Goal: Task Accomplishment & Management: Use online tool/utility

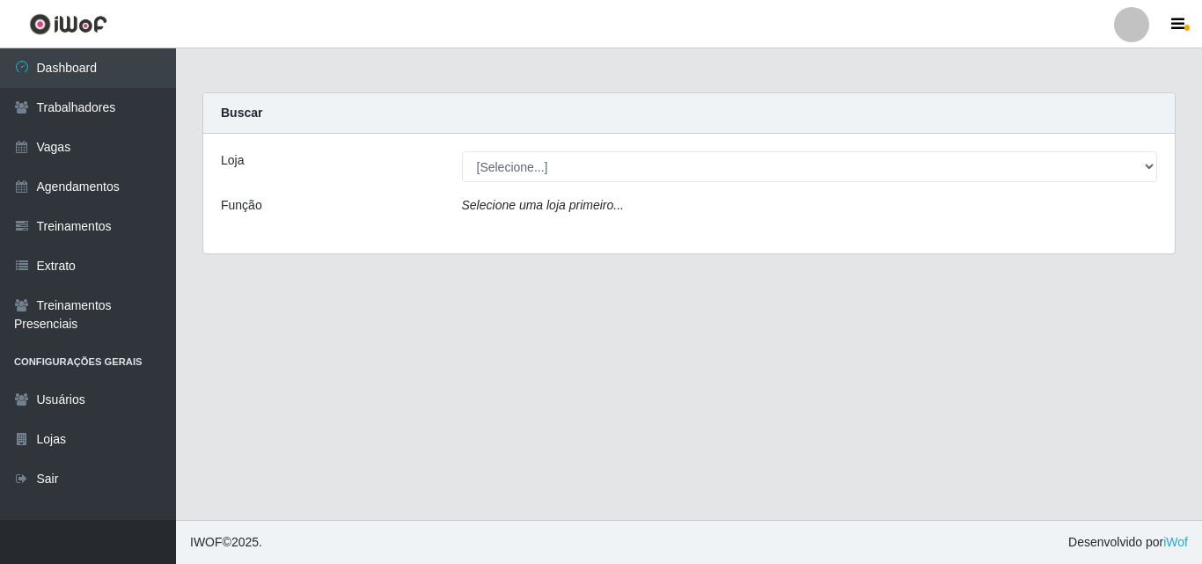
click at [1146, 164] on select "[Selecione...] Extremoz Supermercados" at bounding box center [810, 166] width 696 height 31
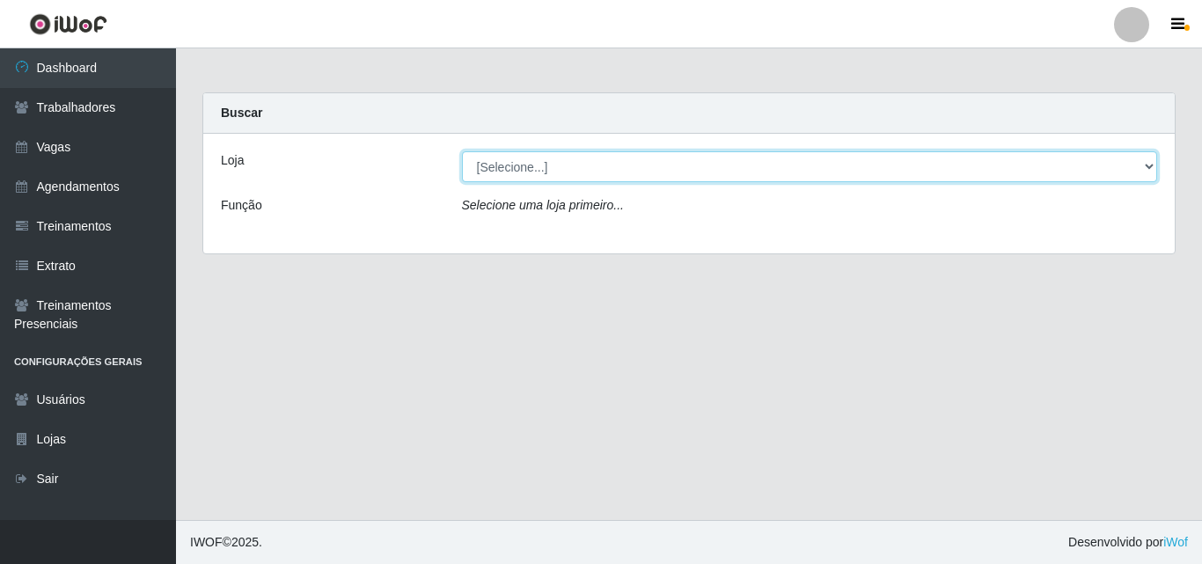
click at [1149, 169] on select "[Selecione...] Extremoz Supermercados" at bounding box center [810, 166] width 696 height 31
select select "519"
click at [462, 151] on select "[Selecione...] Extremoz Supermercados" at bounding box center [810, 166] width 696 height 31
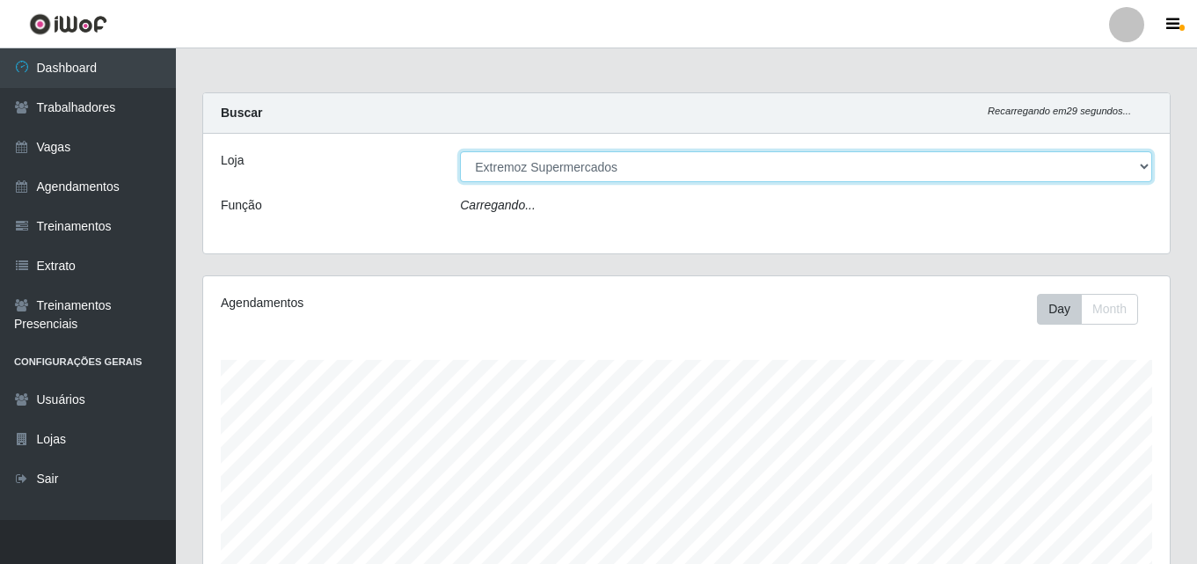
scroll to position [365, 967]
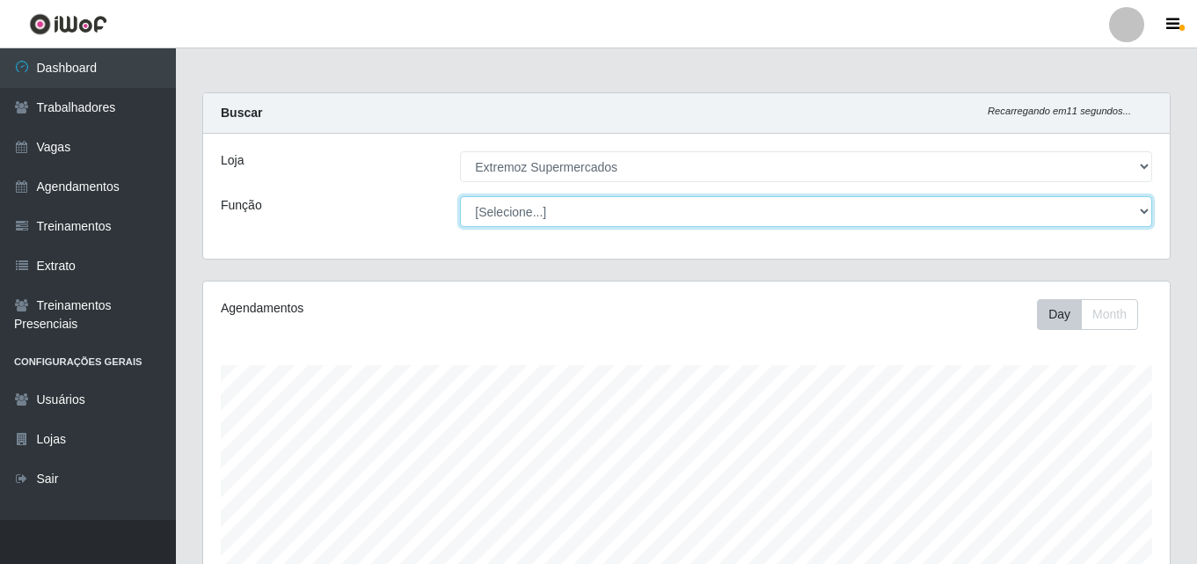
click at [1139, 216] on select "[Selecione...] Embalador Embalador + Embalador ++ Operador de Caixa Operador de…" at bounding box center [806, 211] width 692 height 31
click at [894, 208] on select "[Selecione...] Embalador Embalador + Embalador ++ Operador de Caixa Operador de…" at bounding box center [806, 211] width 692 height 31
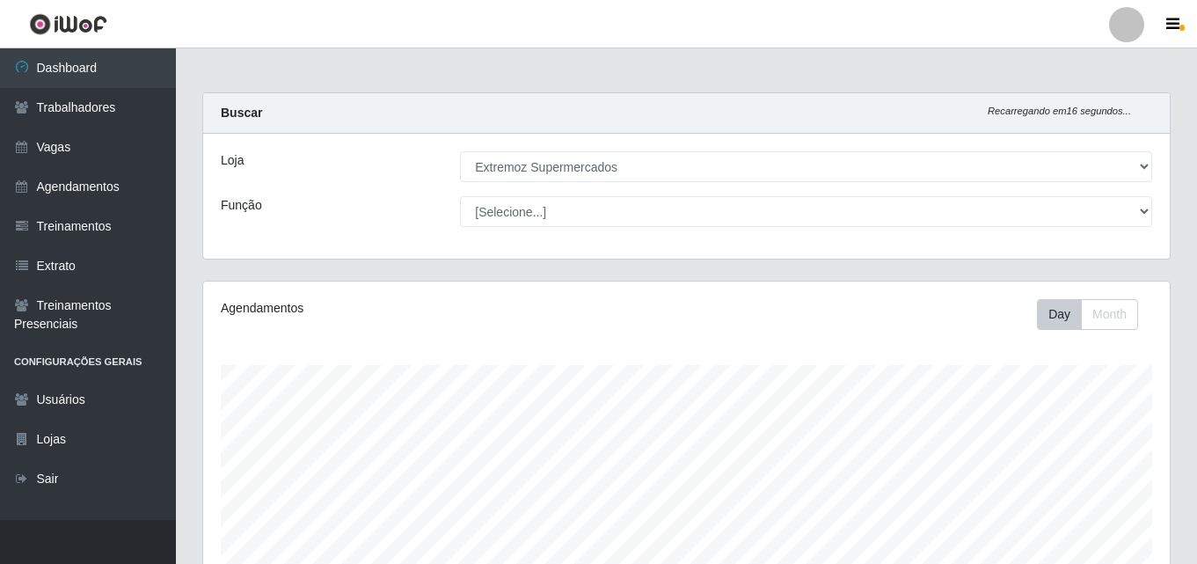
click at [726, 239] on div "Loja [Selecione...] Extremoz Supermercados Função [Selecione...] Embalador Emba…" at bounding box center [686, 196] width 967 height 125
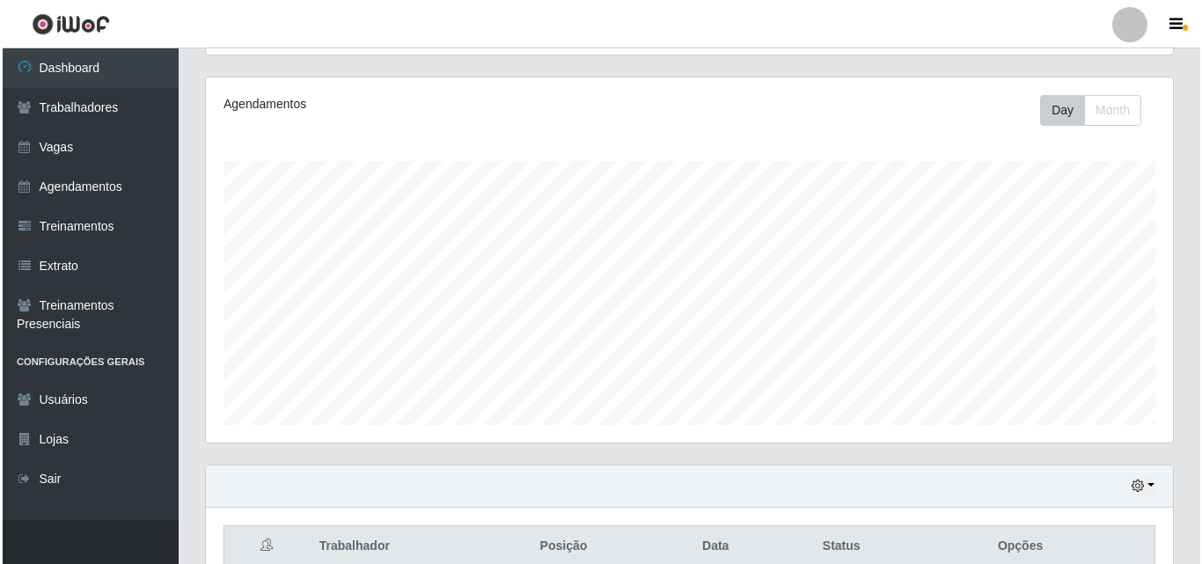
scroll to position [526, 0]
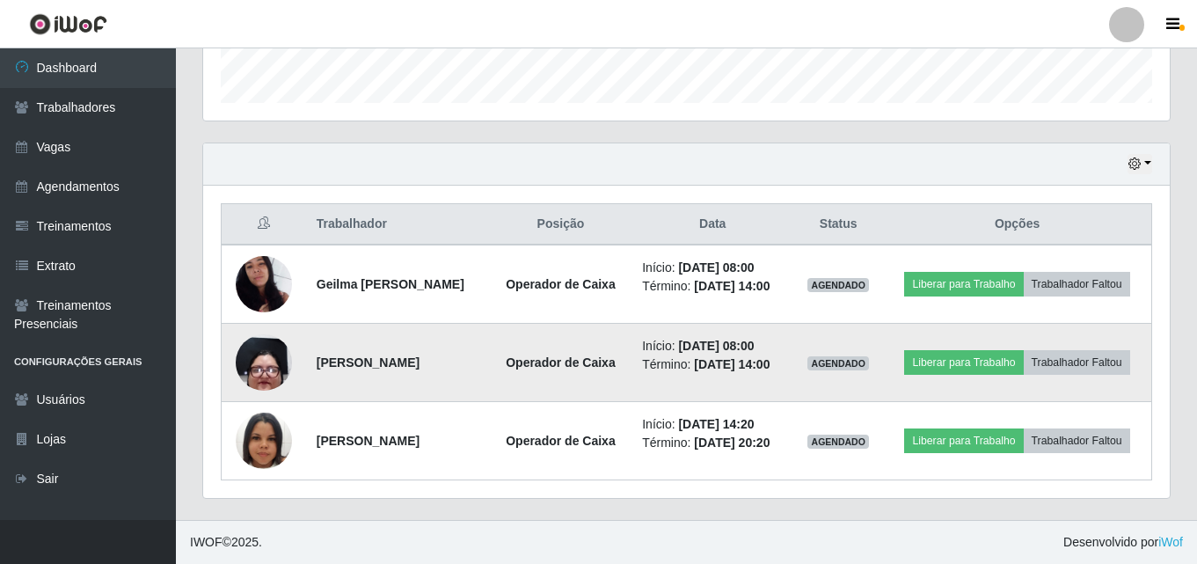
click at [254, 362] on img at bounding box center [264, 362] width 56 height 125
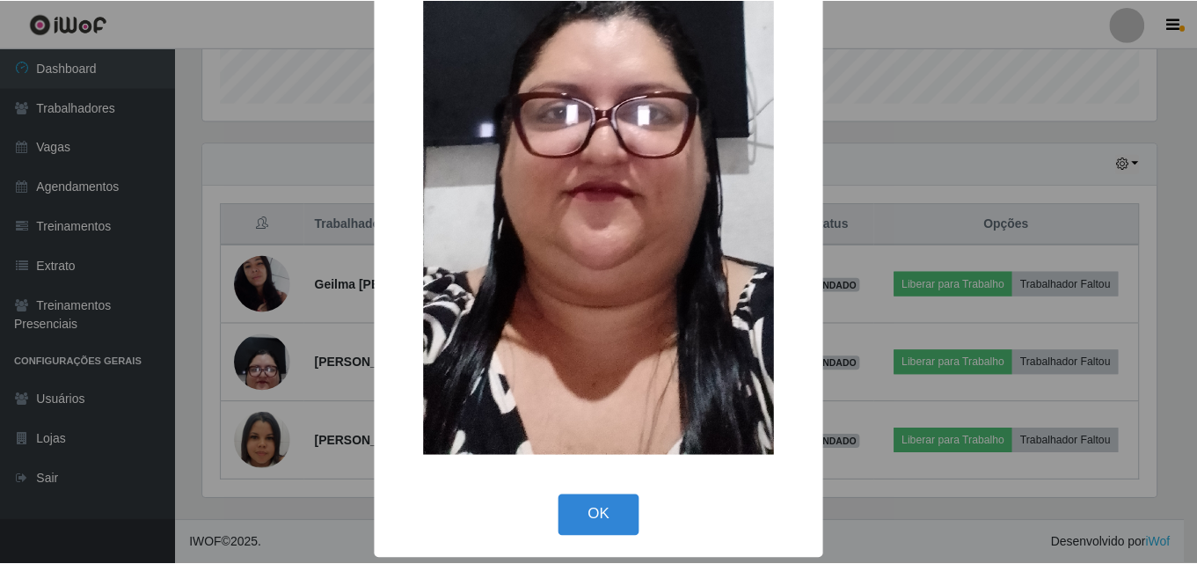
scroll to position [372, 0]
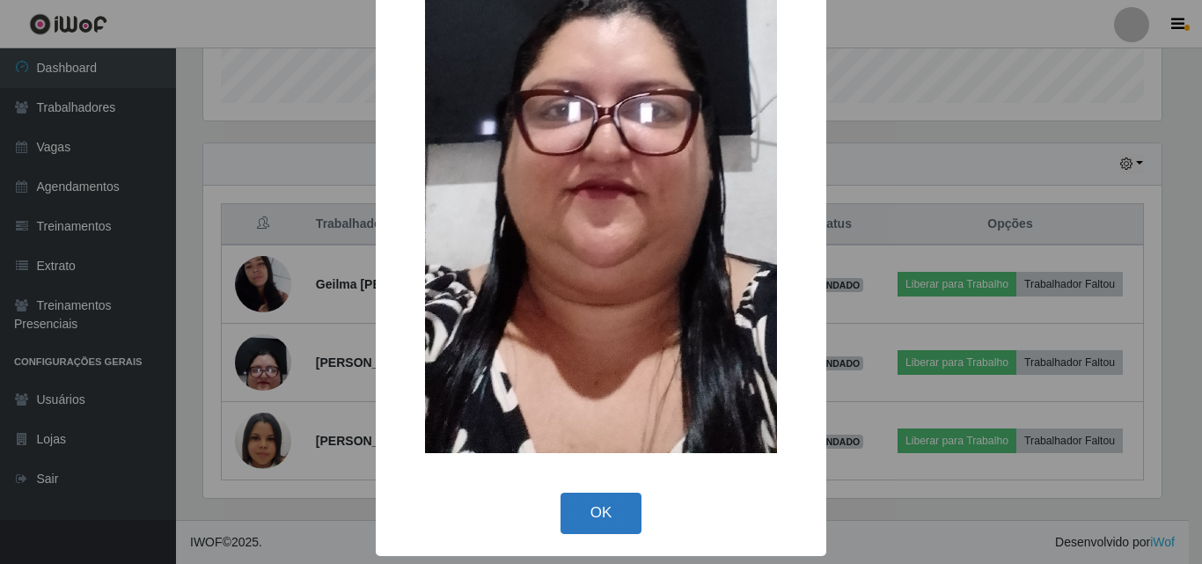
click at [597, 520] on button "OK" at bounding box center [601, 513] width 82 height 41
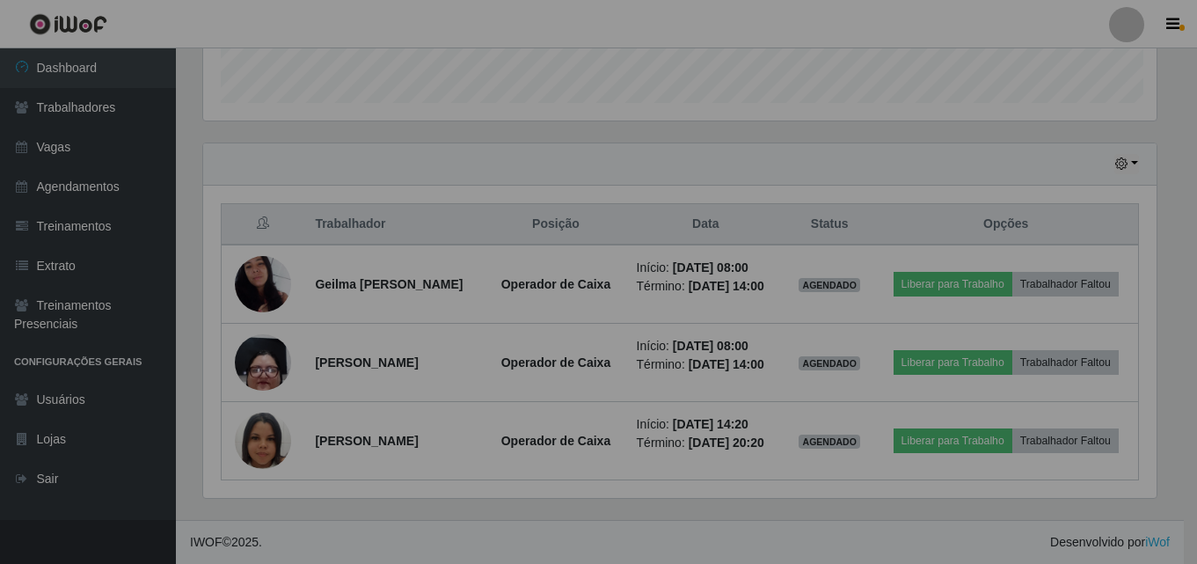
scroll to position [365, 967]
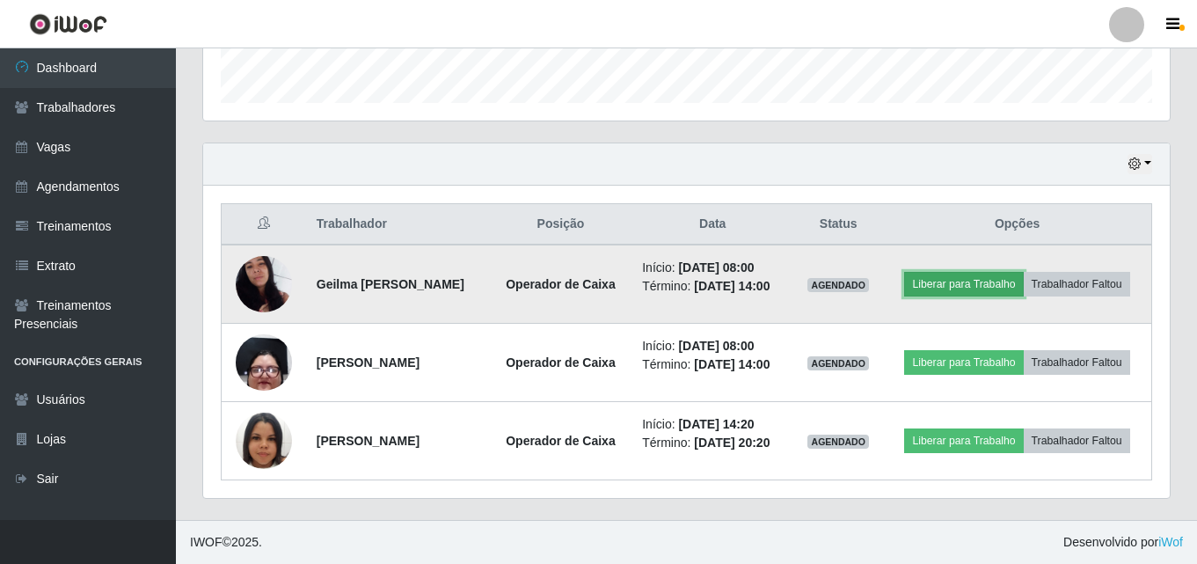
click at [981, 280] on button "Liberar para Trabalho" at bounding box center [963, 284] width 119 height 25
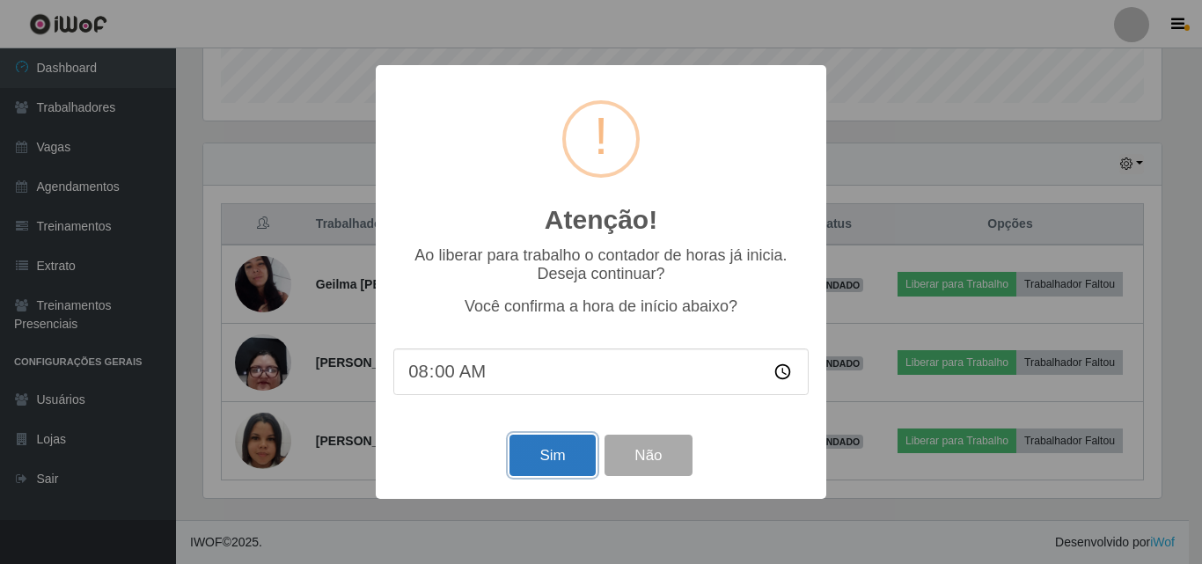
click at [554, 451] on button "Sim" at bounding box center [551, 455] width 85 height 41
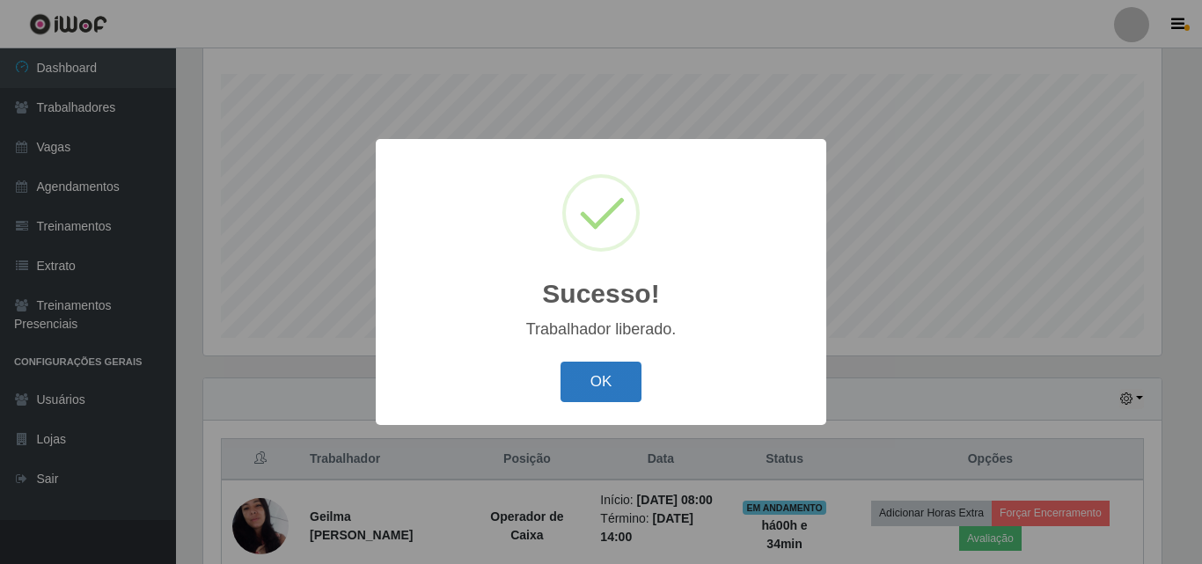
click at [582, 381] on button "OK" at bounding box center [601, 382] width 82 height 41
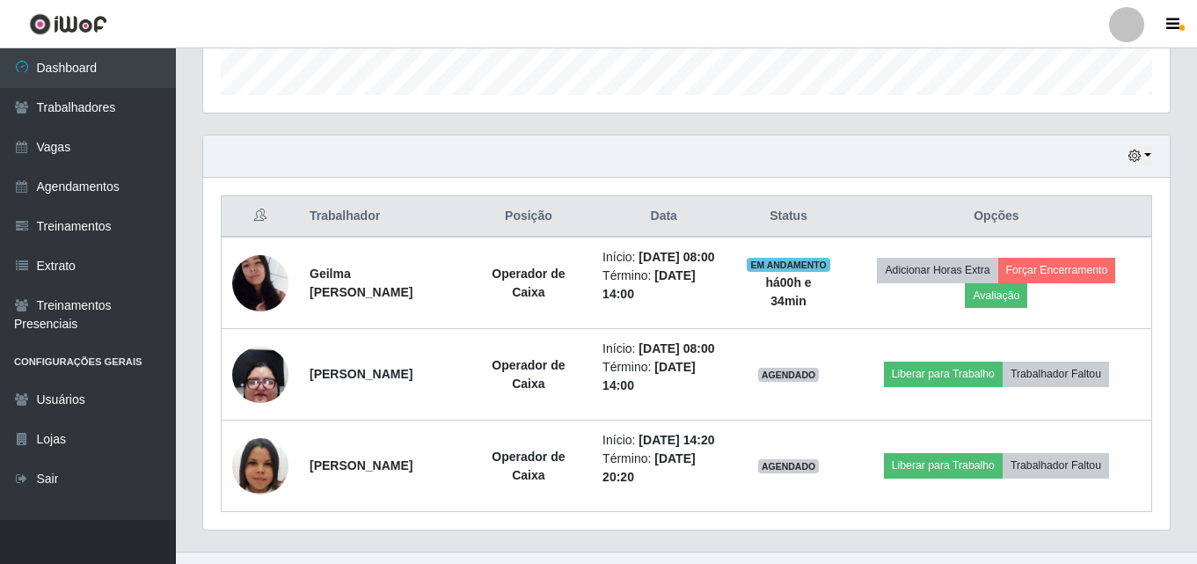
scroll to position [555, 0]
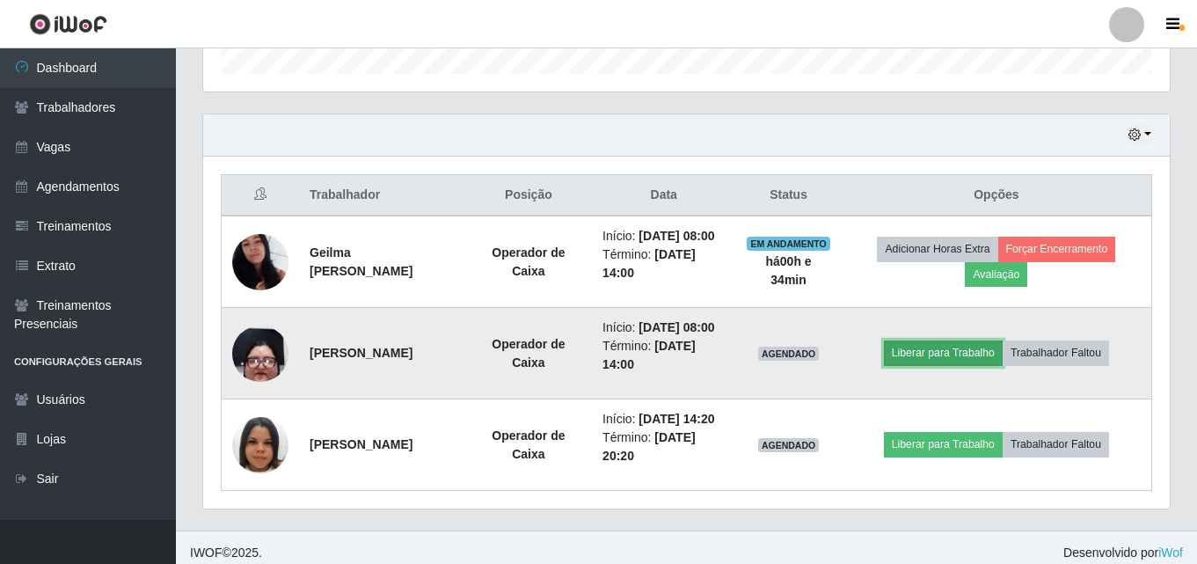
click at [955, 365] on button "Liberar para Trabalho" at bounding box center [943, 352] width 119 height 25
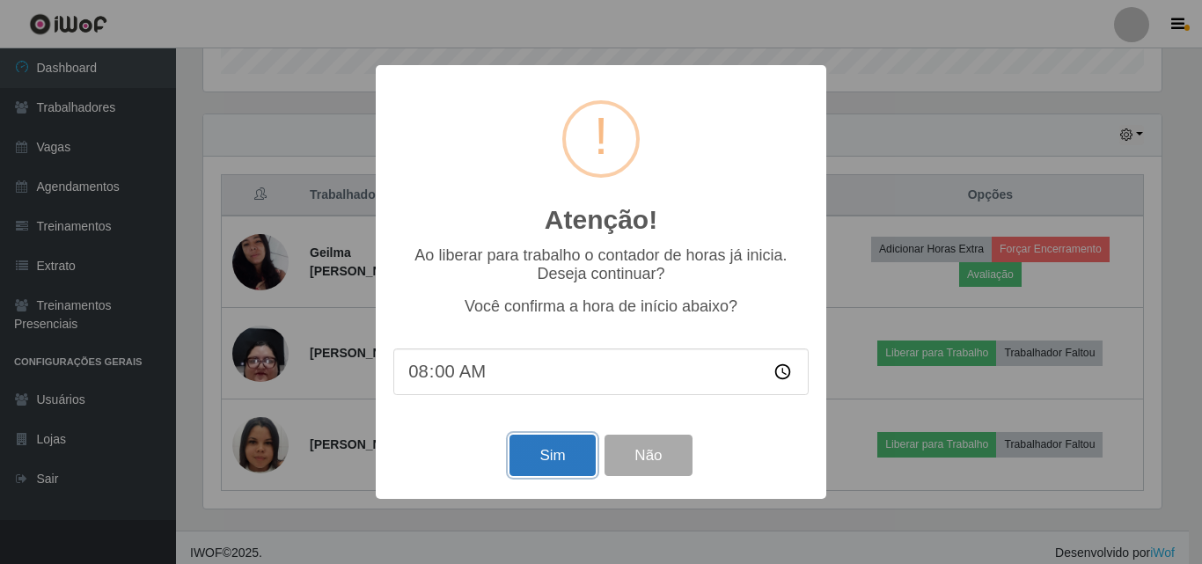
click at [576, 462] on button "Sim" at bounding box center [551, 455] width 85 height 41
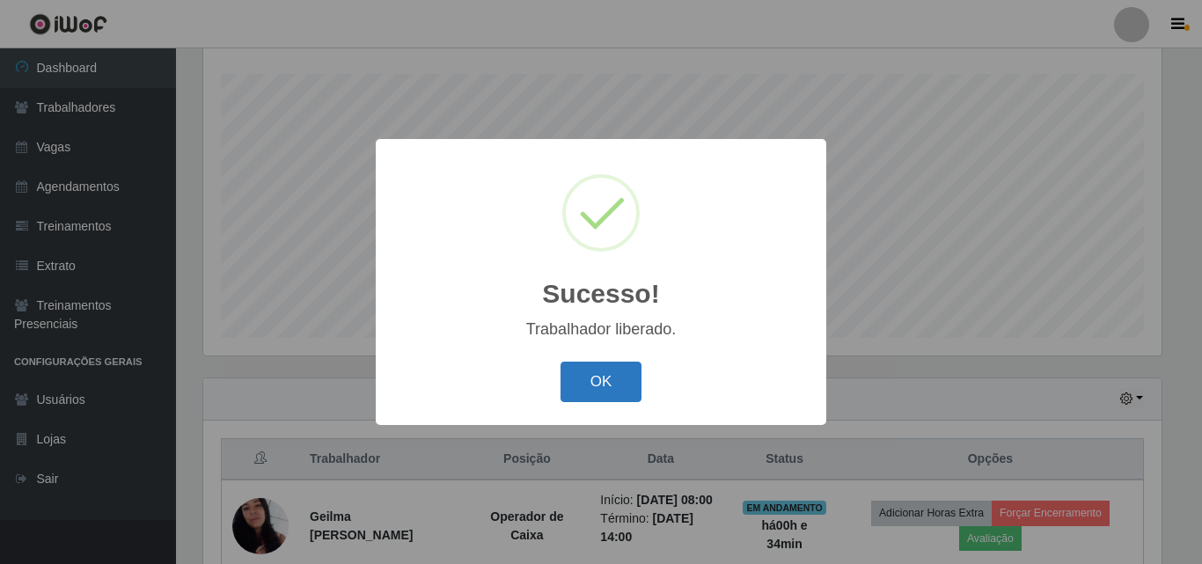
click at [575, 370] on button "OK" at bounding box center [601, 382] width 82 height 41
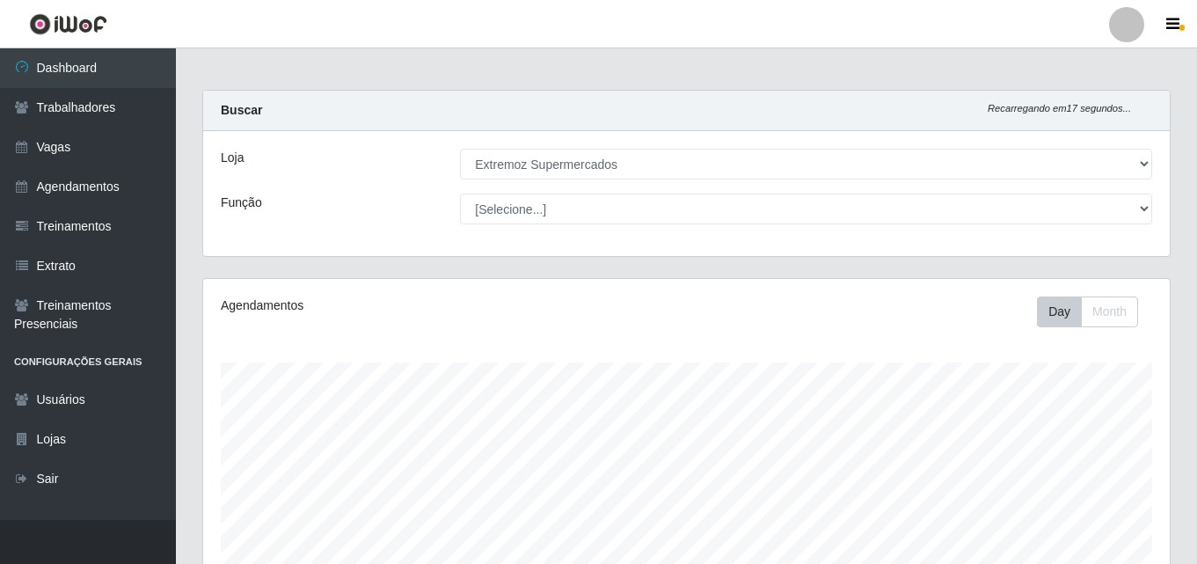
scroll to position [0, 0]
